Goal: Feedback & Contribution: Leave review/rating

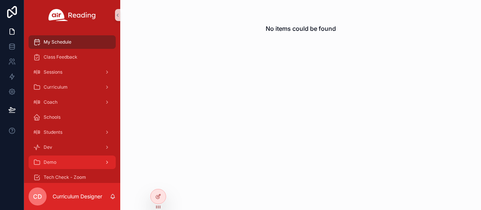
click at [72, 165] on div "Demo" at bounding box center [72, 162] width 78 height 12
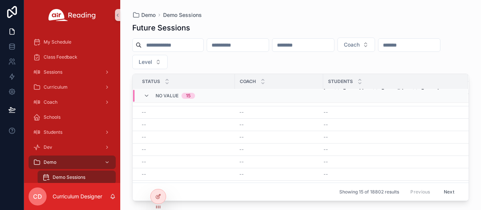
scroll to position [33, 0]
click at [156, 180] on icon at bounding box center [158, 180] width 6 height 6
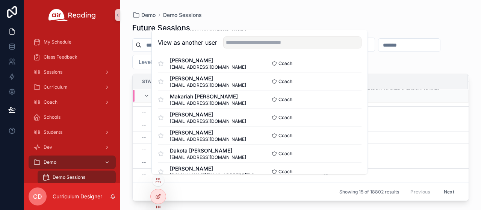
scroll to position [0, 0]
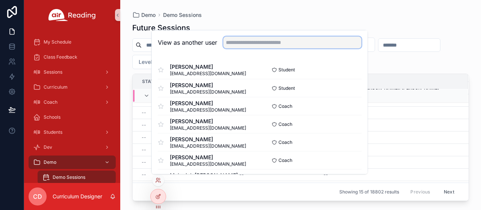
click at [262, 44] on input "text" at bounding box center [292, 42] width 138 height 12
type input "***"
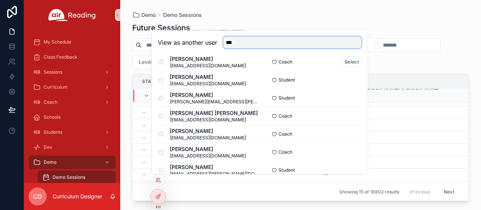
scroll to position [113, 0]
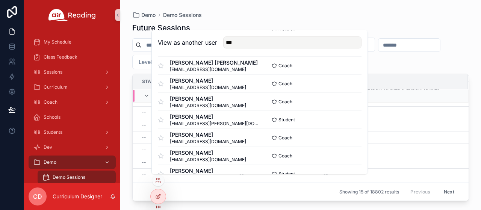
click at [370, 10] on div "Demo Demo Sessions Future Sessions Coach Level Status Coach Students No value 1…" at bounding box center [300, 100] width 361 height 201
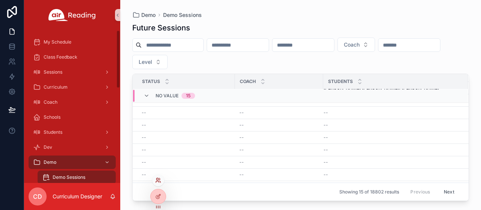
click at [159, 178] on icon at bounding box center [158, 180] width 6 height 6
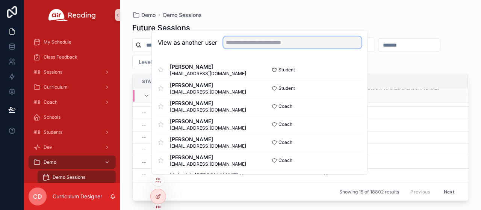
click at [249, 41] on input "text" at bounding box center [292, 42] width 138 height 12
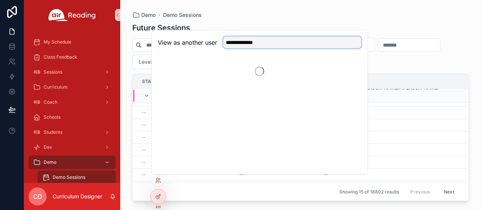
scroll to position [0, 0]
type input "**********"
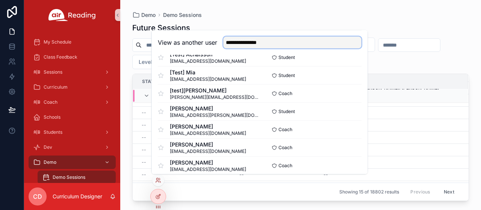
scroll to position [413, 0]
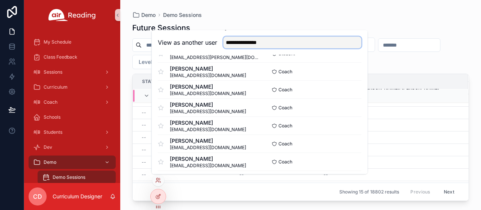
drag, startPoint x: 297, startPoint y: 42, endPoint x: 200, endPoint y: 45, distance: 97.0
click at [200, 45] on div "**********" at bounding box center [260, 42] width 204 height 12
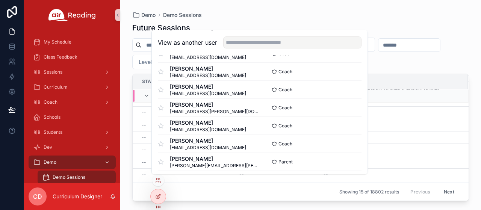
click at [258, 21] on div "Future Sessions Coach Level Status Coach Students No value 15 -- -- -- Sub Sess…" at bounding box center [300, 109] width 337 height 183
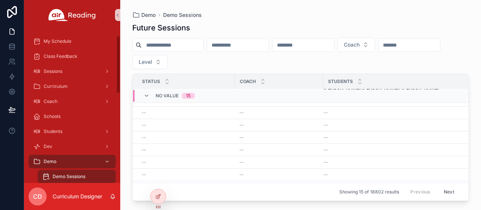
scroll to position [0, 0]
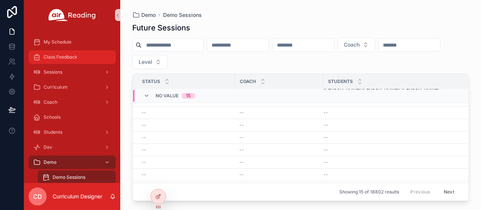
click at [70, 58] on span "Class Feedback" at bounding box center [61, 57] width 34 height 6
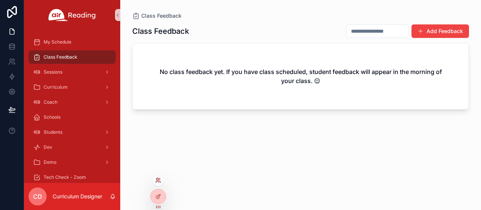
click at [158, 178] on icon at bounding box center [158, 180] width 6 height 6
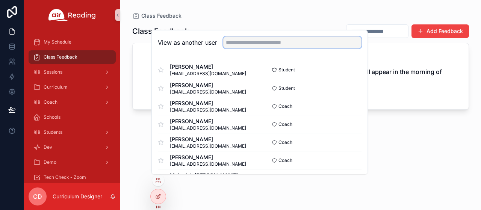
click at [275, 45] on input "text" at bounding box center [292, 42] width 138 height 12
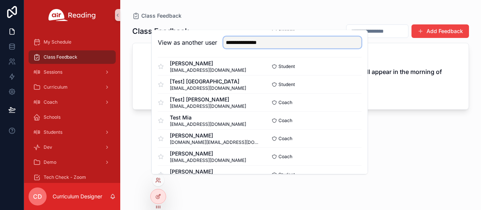
scroll to position [1033, 0]
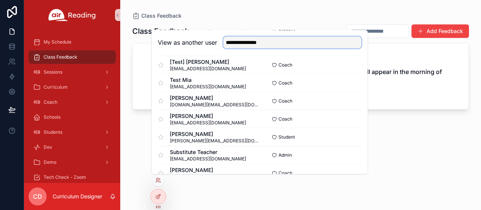
drag, startPoint x: 236, startPoint y: 43, endPoint x: 213, endPoint y: 44, distance: 23.3
click at [213, 44] on div "**********" at bounding box center [260, 42] width 204 height 12
type input "**********"
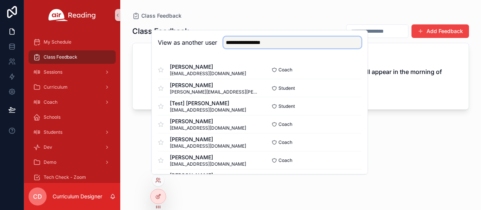
drag, startPoint x: 289, startPoint y: 42, endPoint x: 202, endPoint y: 42, distance: 86.8
click at [202, 42] on div "**********" at bounding box center [260, 42] width 204 height 12
type input "*"
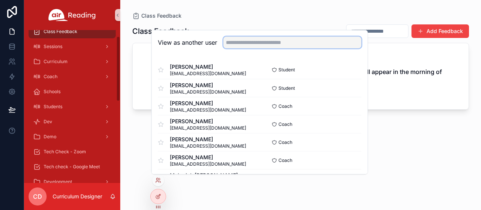
scroll to position [38, 0]
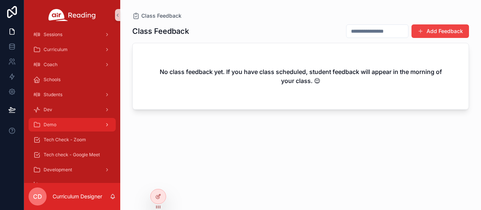
click at [65, 120] on div "Demo" at bounding box center [72, 125] width 78 height 12
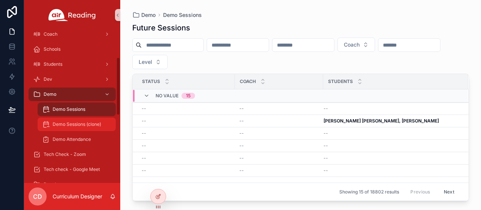
scroll to position [75, 0]
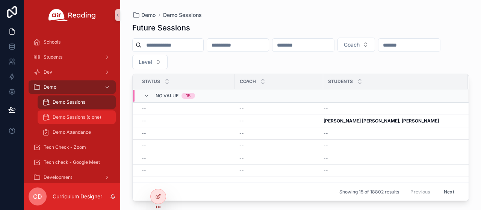
click at [77, 121] on div "Demo Sessions (clone)" at bounding box center [76, 117] width 69 height 12
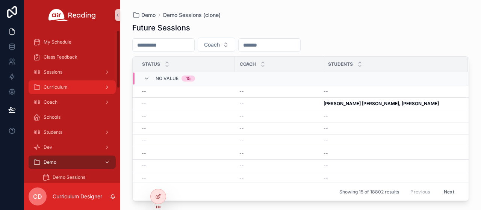
click at [83, 90] on div "Curriculum" at bounding box center [72, 87] width 78 height 12
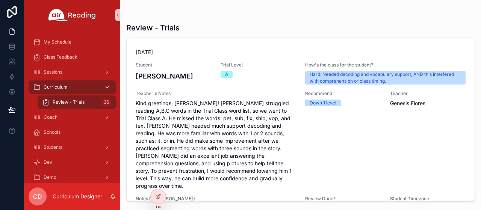
click at [71, 84] on div "Curriculum" at bounding box center [72, 87] width 78 height 12
click at [69, 71] on div "Sessions" at bounding box center [72, 72] width 78 height 12
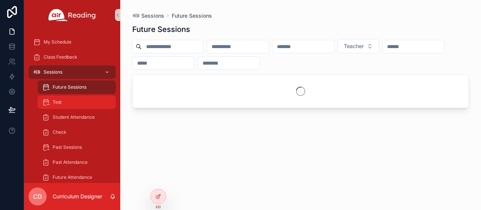
click at [69, 101] on div "Test" at bounding box center [76, 102] width 69 height 12
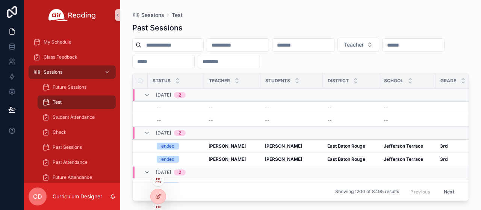
click at [159, 178] on icon at bounding box center [158, 180] width 6 height 6
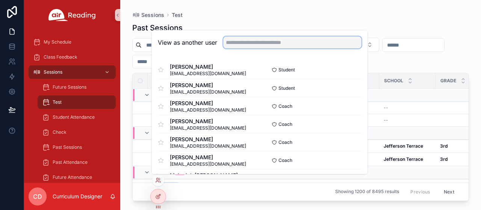
click at [267, 44] on input "text" at bounding box center [292, 42] width 138 height 12
type input "**********"
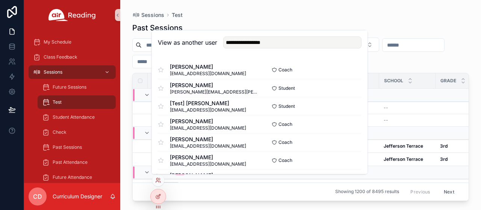
click at [321, 19] on div "Past Sessions Teacher Status Teacher Students District School Grade Tag 4/23/20…" at bounding box center [300, 109] width 337 height 183
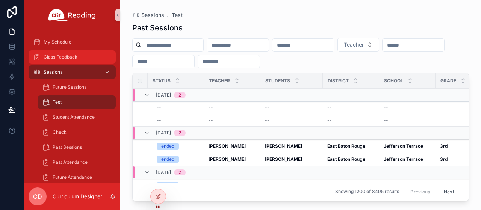
click at [69, 54] on div "Class Feedback" at bounding box center [72, 57] width 78 height 12
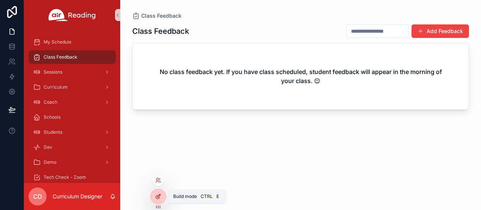
click at [160, 193] on div at bounding box center [158, 196] width 15 height 14
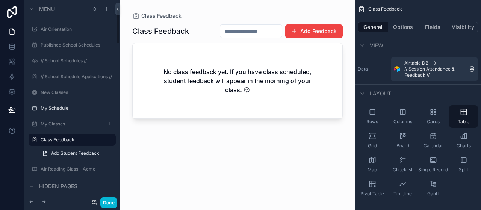
scroll to position [31, 0]
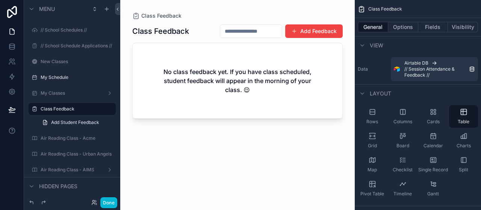
click at [148, 135] on div "scrollable content" at bounding box center [237, 100] width 234 height 201
click at [112, 202] on button "Done" at bounding box center [108, 202] width 17 height 11
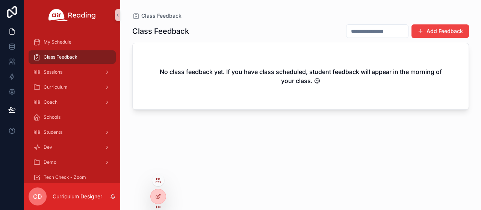
click at [159, 182] on icon at bounding box center [157, 182] width 3 height 2
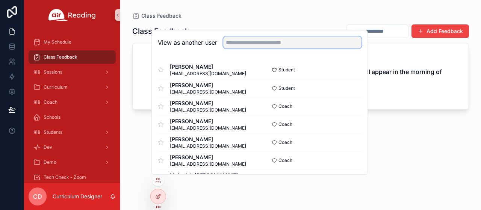
click at [271, 45] on input "text" at bounding box center [292, 42] width 138 height 12
click at [268, 42] on input "text" at bounding box center [292, 42] width 138 height 12
type input "*"
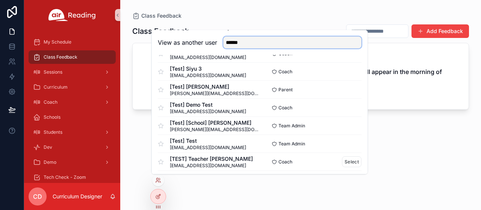
scroll to position [451, 0]
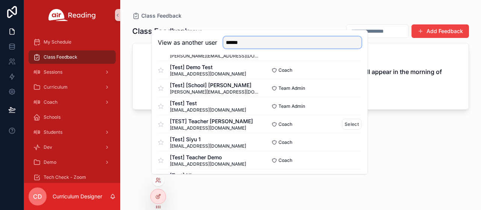
type input "******"
click at [226, 127] on div "[TEST] Teacher Kim fakeemail@acmeusd.org" at bounding box center [209, 124] width 102 height 14
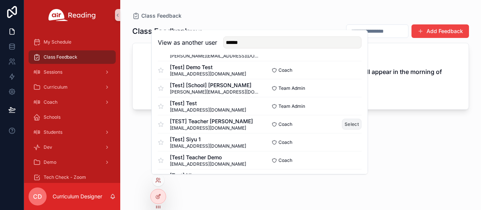
click at [344, 124] on button "Select" at bounding box center [352, 124] width 20 height 11
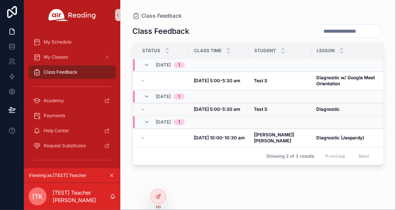
click at [210, 109] on strong "[DATE] 5:00-5:30 am" at bounding box center [216, 109] width 47 height 6
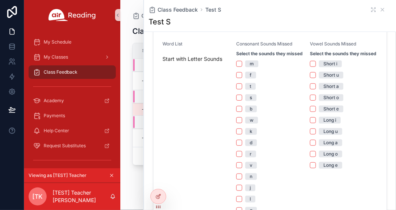
scroll to position [225, 0]
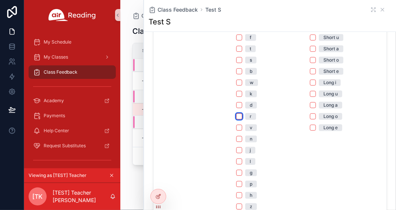
click at [237, 119] on button "r" at bounding box center [239, 116] width 6 height 6
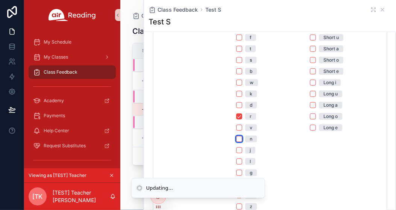
click at [236, 142] on button "n" at bounding box center [239, 139] width 6 height 6
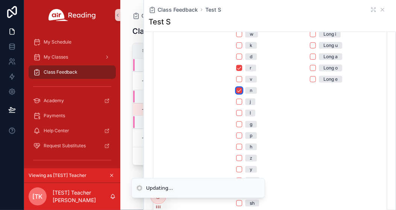
scroll to position [301, 0]
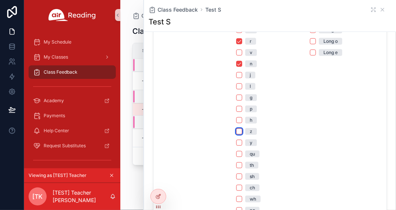
click at [236, 135] on button "z" at bounding box center [239, 131] width 6 height 6
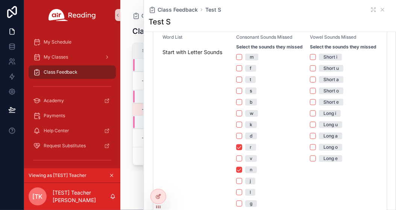
scroll to position [188, 0]
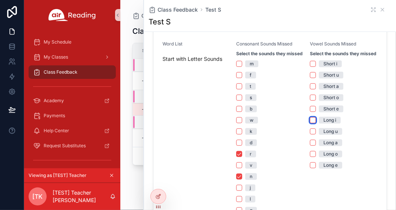
drag, startPoint x: 308, startPoint y: 128, endPoint x: 307, endPoint y: 132, distance: 4.2
click at [310, 123] on button "Long i" at bounding box center [313, 120] width 6 height 6
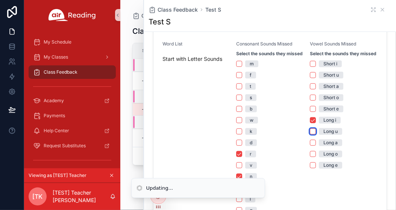
click at [310, 135] on button "Long u" at bounding box center [313, 131] width 6 height 6
click at [310, 146] on button "Long a" at bounding box center [313, 143] width 6 height 6
click at [310, 157] on button "Long o" at bounding box center [313, 154] width 6 height 6
click at [310, 168] on button "Long e" at bounding box center [313, 165] width 6 height 6
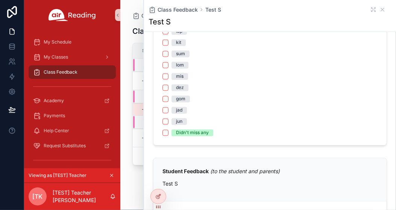
scroll to position [526, 0]
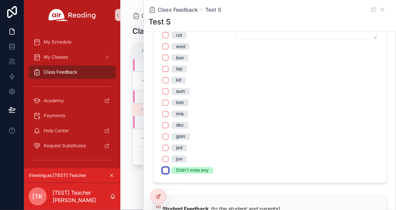
click at [166, 174] on button "Didn't miss any" at bounding box center [165, 171] width 6 height 6
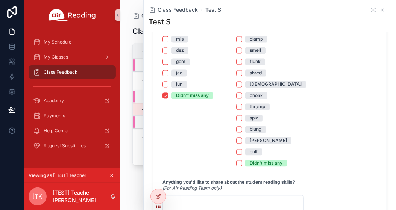
scroll to position [564, 0]
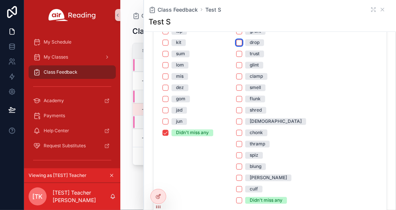
click at [239, 46] on button "drop" at bounding box center [239, 43] width 6 height 6
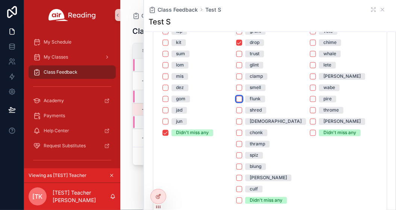
click at [238, 102] on button "flunk" at bounding box center [239, 99] width 6 height 6
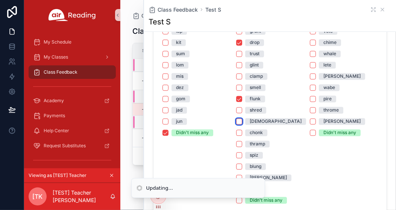
click at [237, 125] on button "[DEMOGRAPHIC_DATA]" at bounding box center [239, 122] width 6 height 6
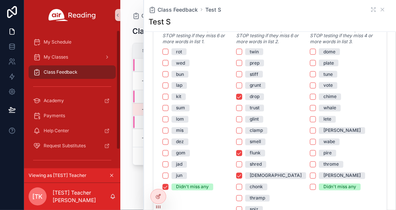
scroll to position [526, 0]
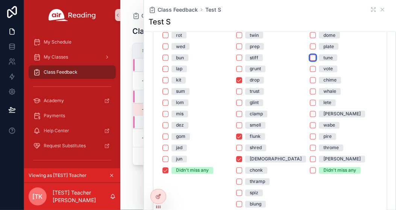
drag, startPoint x: 308, startPoint y: 63, endPoint x: 314, endPoint y: 79, distance: 16.2
click at [310, 61] on button "tune" at bounding box center [313, 58] width 6 height 6
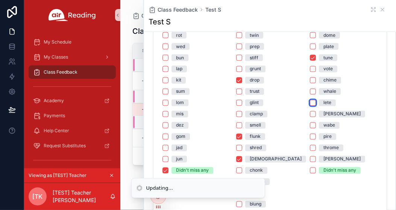
click at [310, 106] on button "lete" at bounding box center [313, 103] width 6 height 6
click at [310, 117] on button "[PERSON_NAME]" at bounding box center [313, 114] width 6 height 6
click at [310, 128] on button "wabe" at bounding box center [313, 125] width 6 height 6
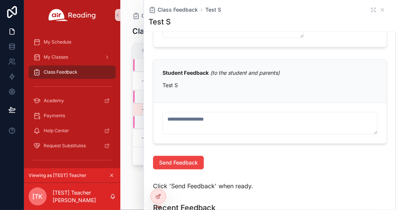
scroll to position [827, 0]
